Goal: Book appointment/travel/reservation

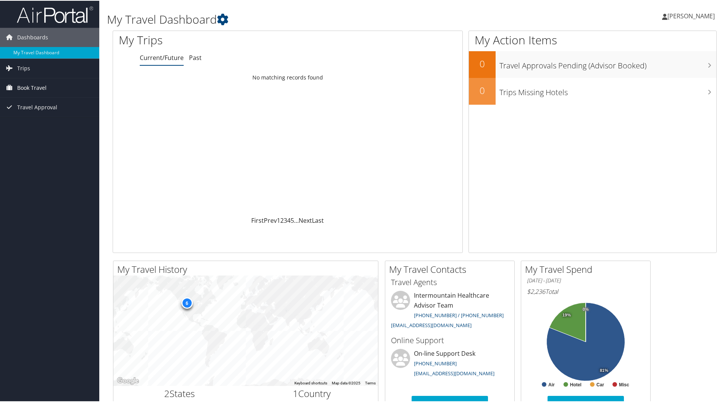
click at [27, 89] on span "Book Travel" at bounding box center [31, 87] width 29 height 19
click at [35, 123] on link "Book/Manage Online Trips" at bounding box center [49, 125] width 99 height 11
